Goal: Information Seeking & Learning: Learn about a topic

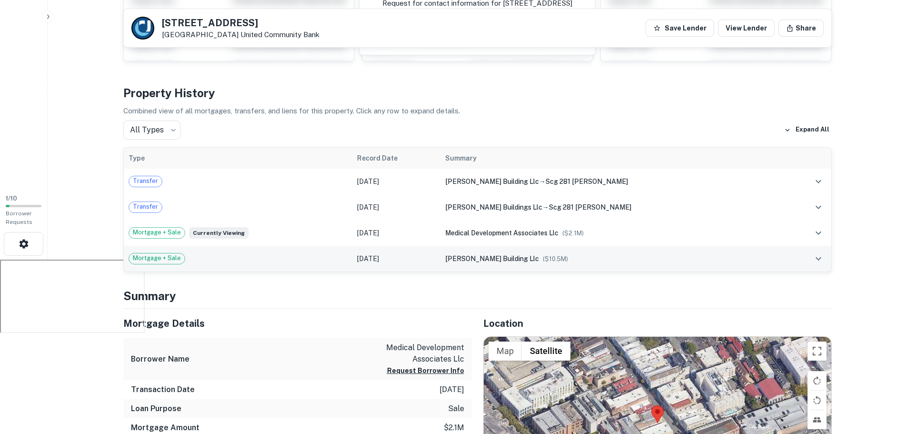
scroll to position [190, 0]
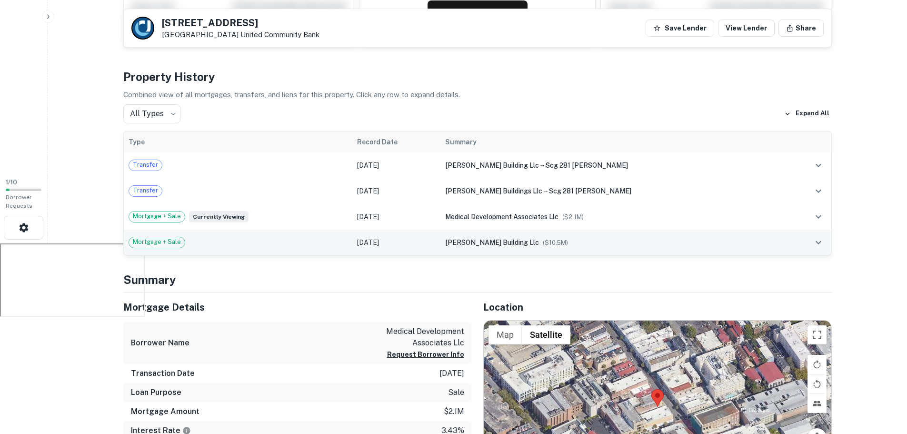
click at [440, 237] on td "Jan 07, 2016" at bounding box center [396, 242] width 88 height 26
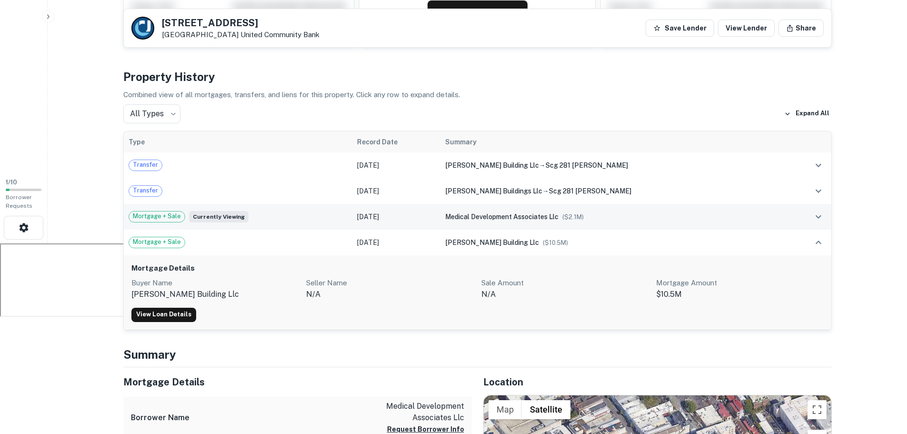
click at [528, 212] on div "medical development associates llc ($ 2.1M )" at bounding box center [613, 216] width 336 height 10
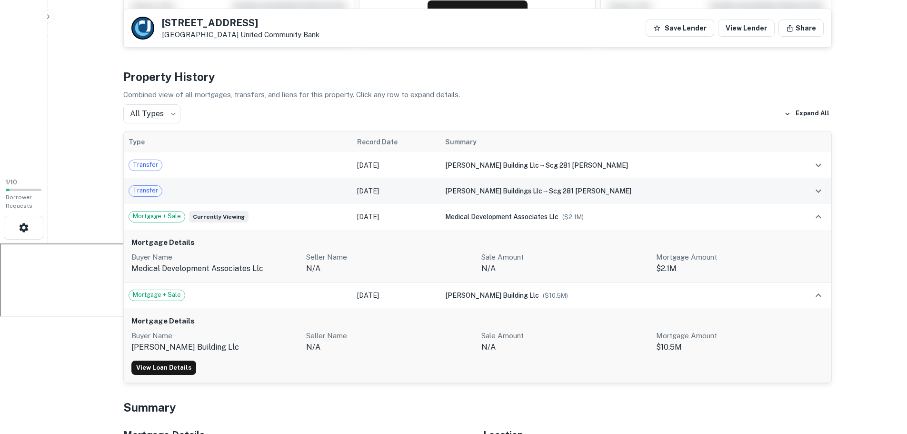
click at [529, 191] on span "kress buildings llc" at bounding box center [493, 191] width 97 height 8
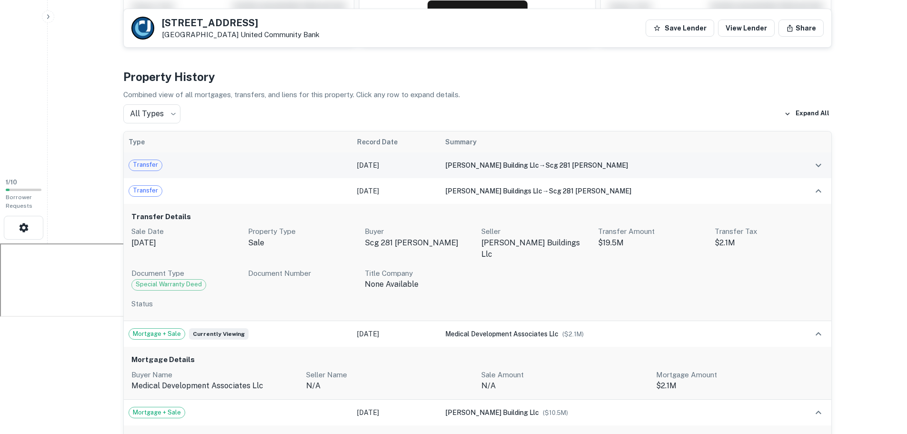
click at [545, 162] on div "kress building llc → scg 281 king lp" at bounding box center [613, 165] width 336 height 10
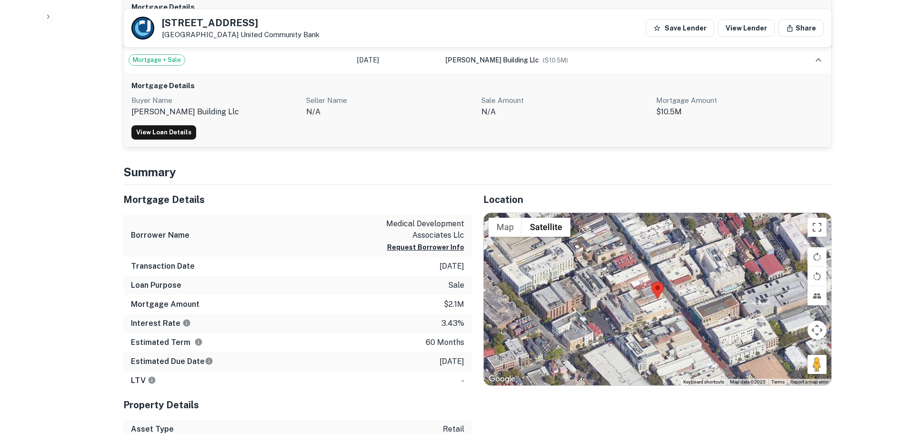
scroll to position [363, 0]
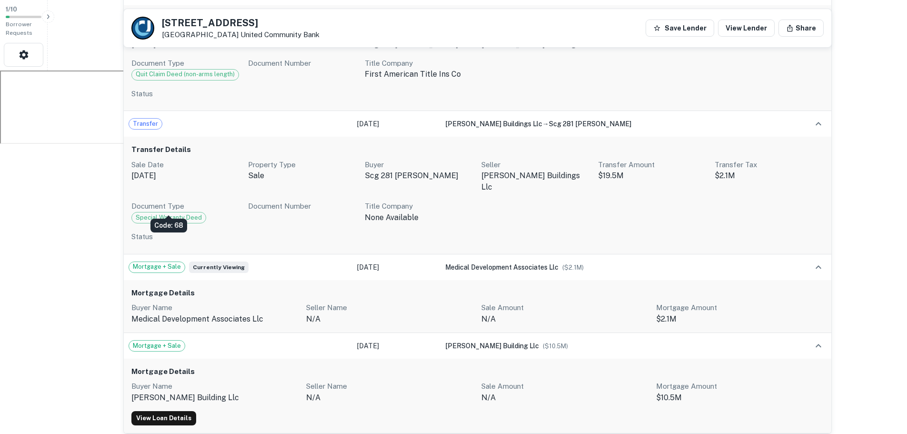
click at [175, 213] on span "Special Warranty Deed" at bounding box center [169, 218] width 74 height 10
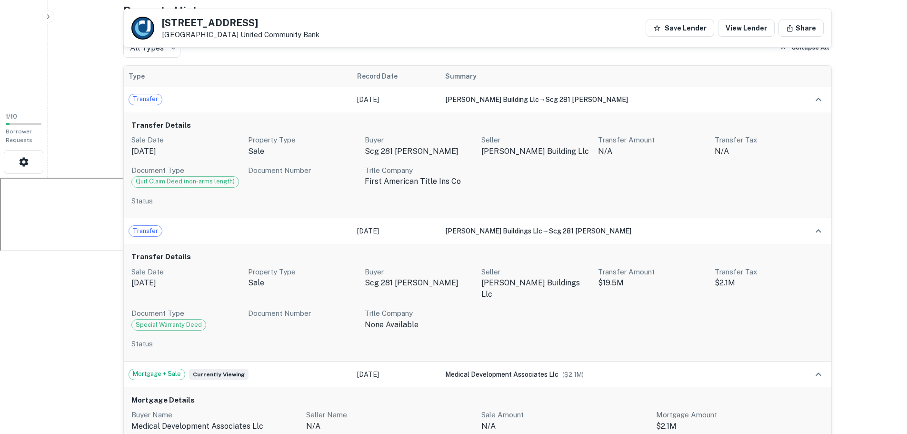
scroll to position [316, 0]
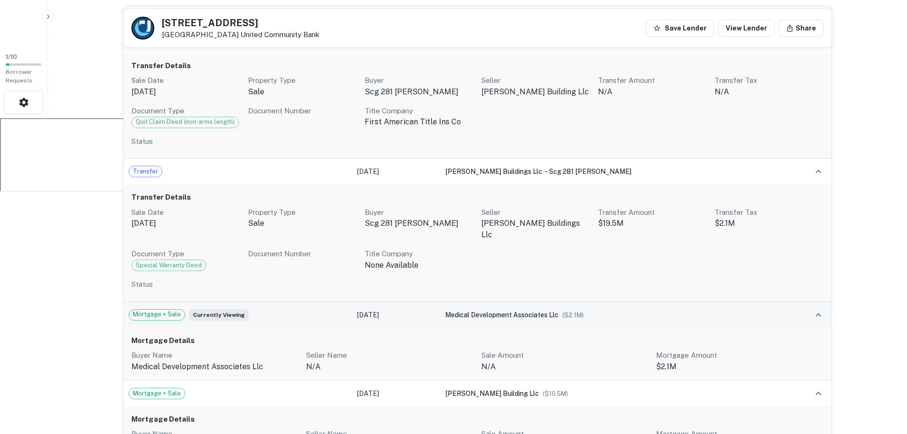
click at [385, 305] on td "Sep 21, 2016" at bounding box center [396, 315] width 88 height 26
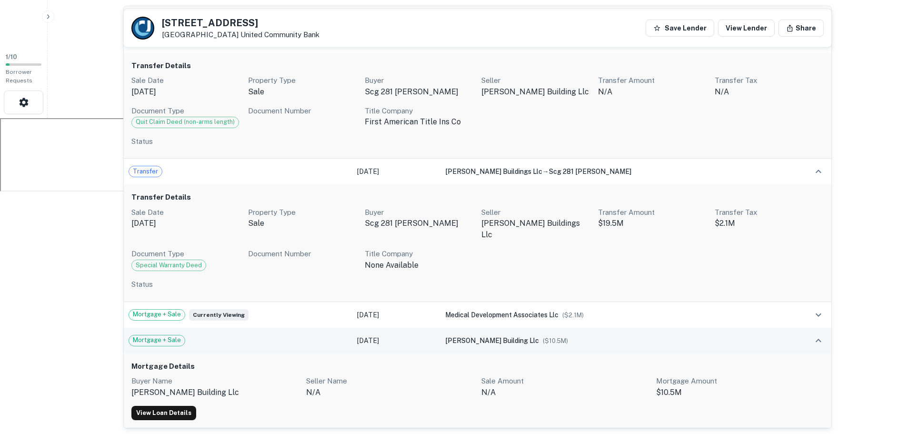
click at [304, 335] on div "Mortgage + Sale" at bounding box center [238, 340] width 219 height 11
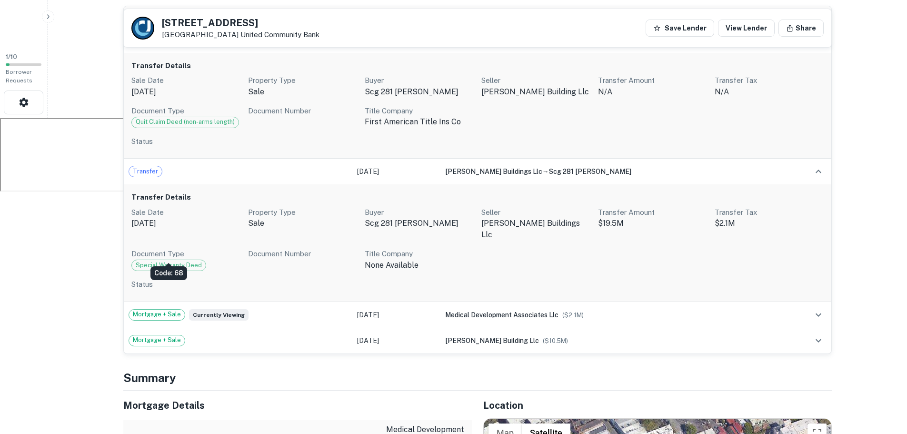
drag, startPoint x: 163, startPoint y: 251, endPoint x: 173, endPoint y: 250, distance: 10.5
click at [165, 260] on span "Special Warranty Deed" at bounding box center [169, 265] width 74 height 10
click at [297, 187] on div "Transfer Details Sale Date Apr 10, 2019 Property Type sale Buyer scg 281 king l…" at bounding box center [477, 243] width 707 height 118
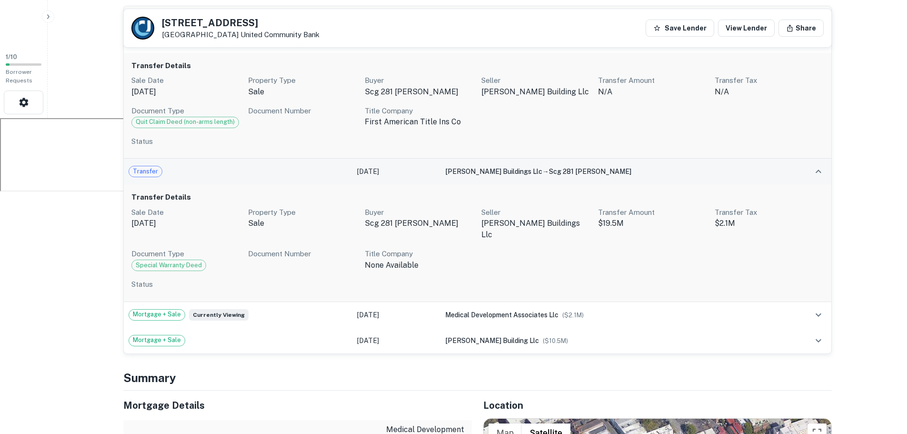
click at [324, 177] on div "Transfer" at bounding box center [238, 171] width 219 height 11
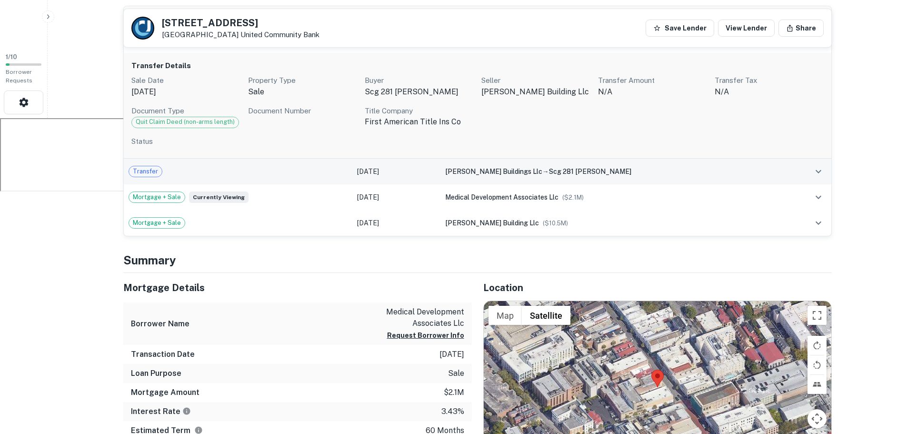
click at [320, 175] on div "Transfer" at bounding box center [238, 171] width 219 height 11
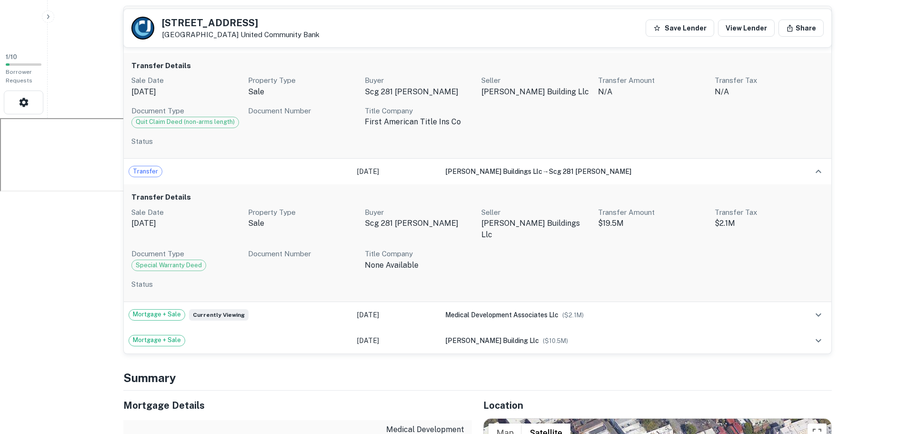
click at [623, 223] on p "$19.5M" at bounding box center [652, 223] width 109 height 11
click at [224, 259] on div "Document Type Special Warranty Deed" at bounding box center [185, 259] width 109 height 23
click at [167, 260] on div "Transfer Details Sale Date Apr 10, 2019 Property Type sale Buyer scg 281 king l…" at bounding box center [477, 243] width 707 height 118
click at [323, 311] on td "Mortgage + Sale Currently viewing" at bounding box center [238, 315] width 228 height 26
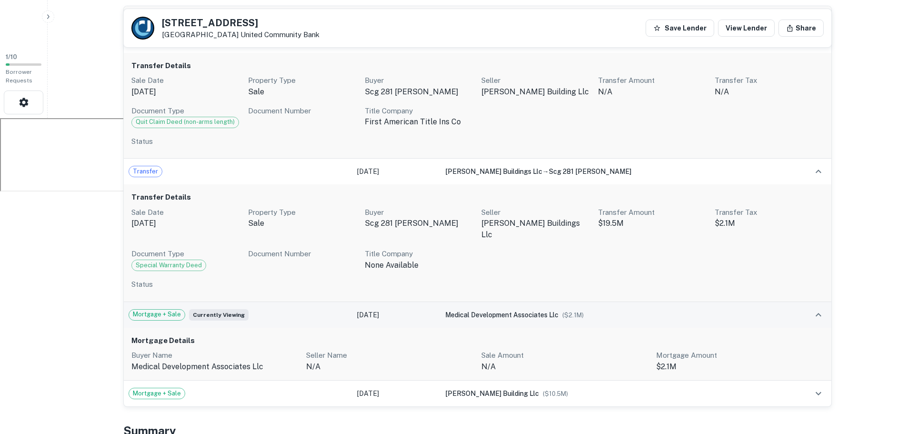
click at [326, 309] on td "Mortgage + Sale Currently viewing" at bounding box center [238, 315] width 228 height 26
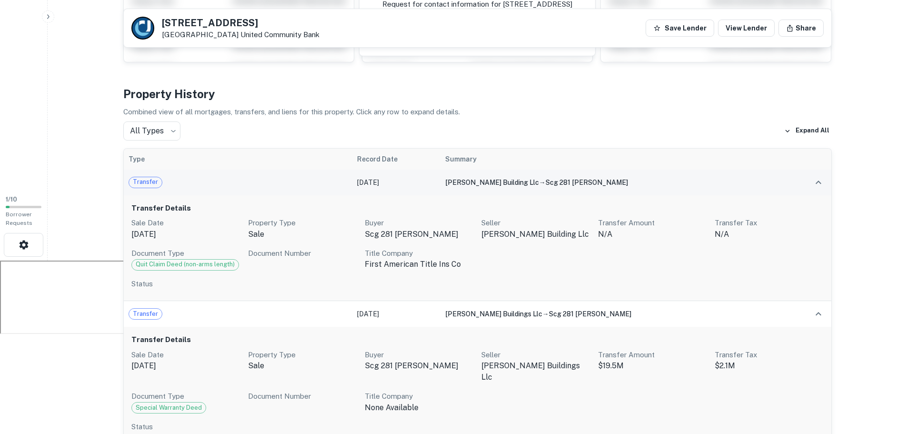
scroll to position [173, 0]
click at [190, 187] on div "Transfer" at bounding box center [238, 182] width 219 height 11
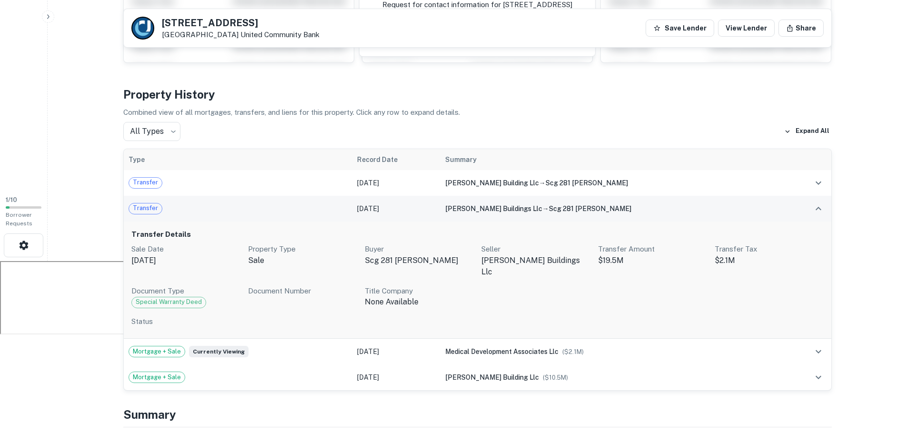
click at [249, 204] on div "Transfer" at bounding box center [238, 208] width 219 height 11
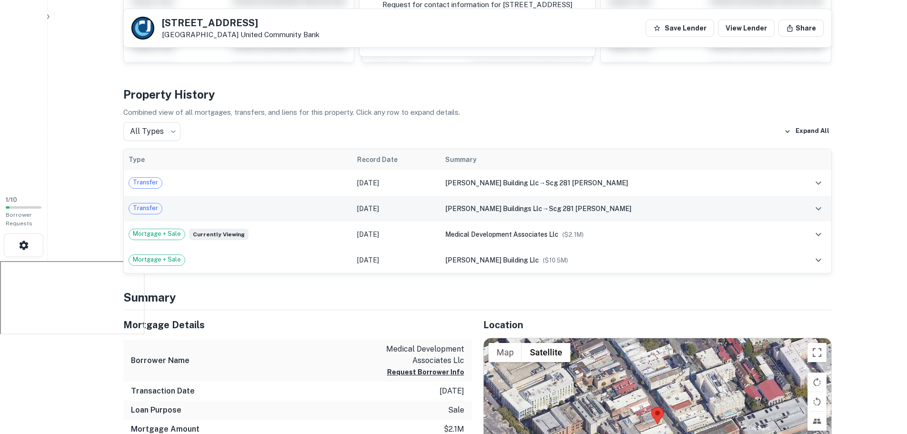
click at [156, 208] on span "Transfer" at bounding box center [145, 208] width 33 height 10
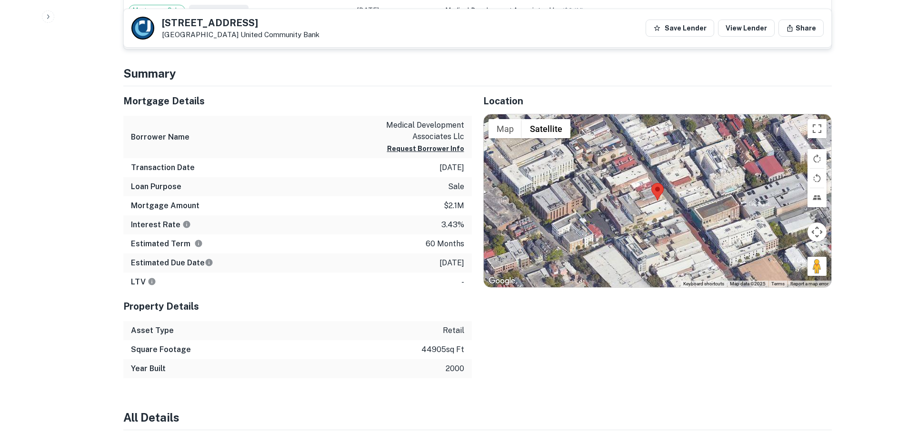
scroll to position [792, 0]
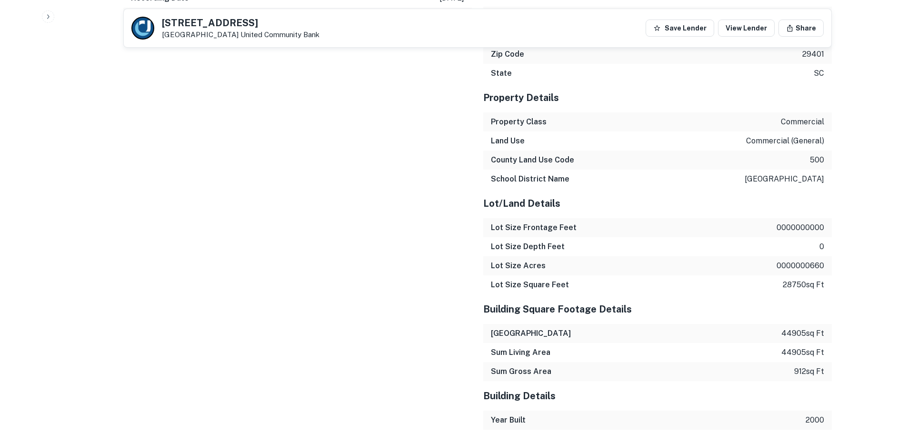
drag, startPoint x: 388, startPoint y: 329, endPoint x: 354, endPoint y: 120, distance: 211.3
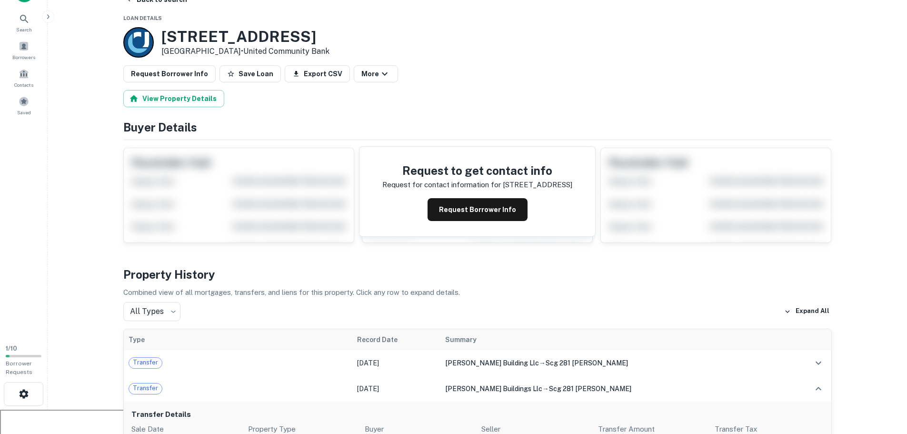
scroll to position [0, 0]
